Goal: Task Accomplishment & Management: Manage account settings

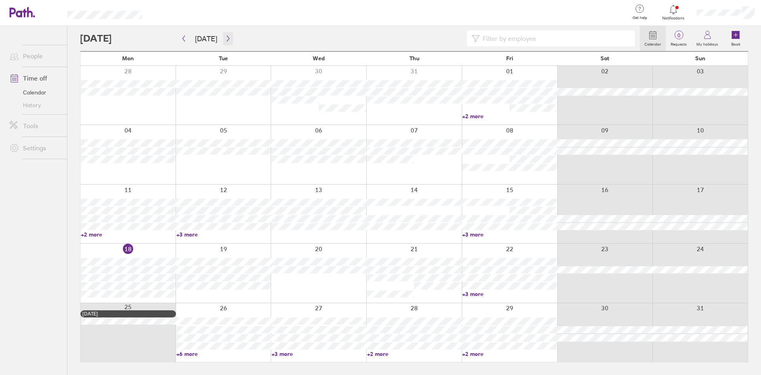
click at [225, 39] on icon "button" at bounding box center [228, 38] width 6 height 6
